Goal: Use online tool/utility: Utilize a website feature to perform a specific function

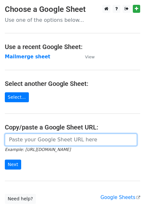
click at [33, 142] on input "url" at bounding box center [71, 140] width 132 height 12
paste input "[URL][DOMAIN_NAME]"
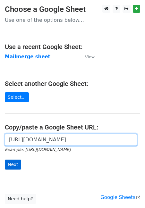
type input "[URL][DOMAIN_NAME]"
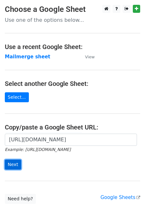
scroll to position [0, 0]
click at [13, 165] on input "Next" at bounding box center [13, 165] width 16 height 10
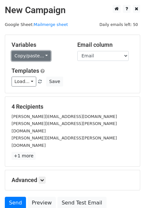
click at [30, 55] on link "Copy/paste..." at bounding box center [31, 56] width 39 height 10
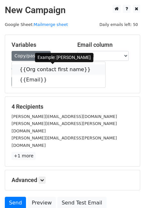
click at [29, 67] on link "{{Org contact first name}}" at bounding box center [58, 70] width 93 height 10
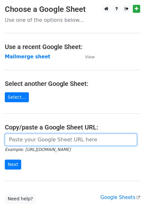
click at [23, 142] on input "url" at bounding box center [71, 140] width 132 height 12
paste input "[URL][DOMAIN_NAME]"
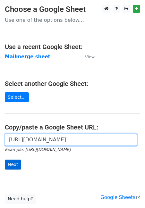
type input "[URL][DOMAIN_NAME]"
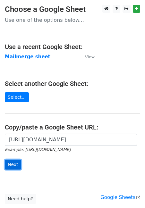
click at [14, 163] on input "Next" at bounding box center [13, 165] width 16 height 10
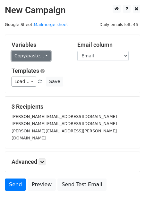
click at [14, 55] on link "Copy/paste..." at bounding box center [31, 56] width 39 height 10
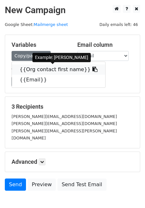
click at [21, 69] on link "{{Org contact first name}}" at bounding box center [58, 70] width 93 height 10
